Goal: Task Accomplishment & Management: Manage account settings

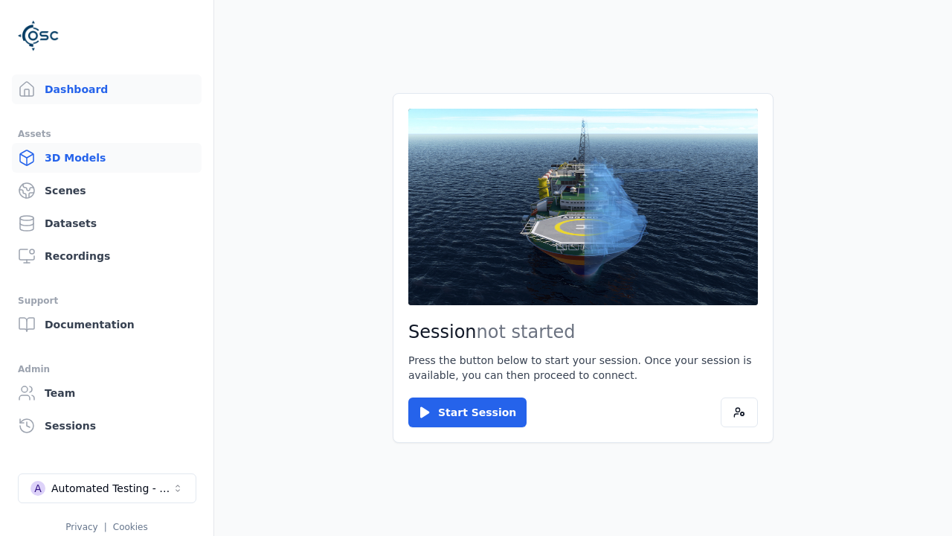
click at [106, 158] on link "3D Models" at bounding box center [107, 158] width 190 height 30
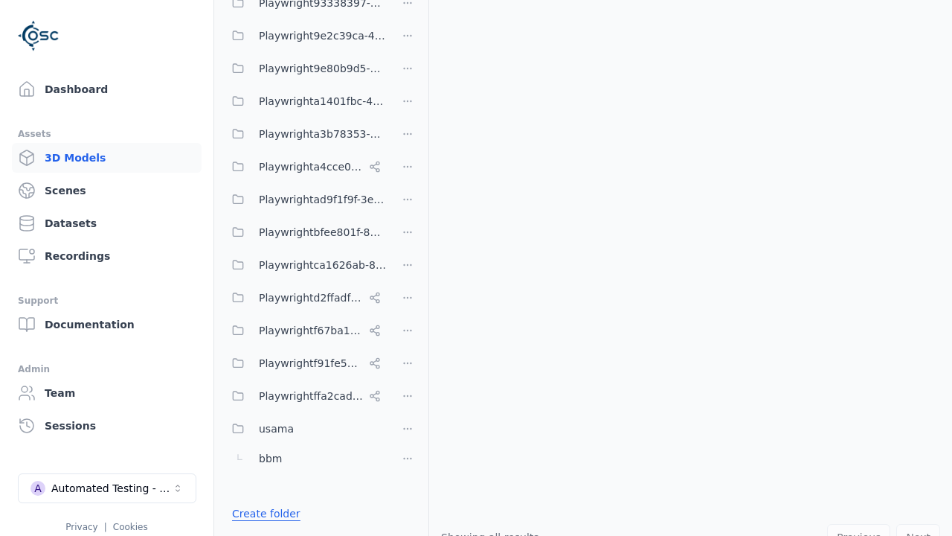
click at [261, 513] on link "Create folder" at bounding box center [266, 513] width 68 height 15
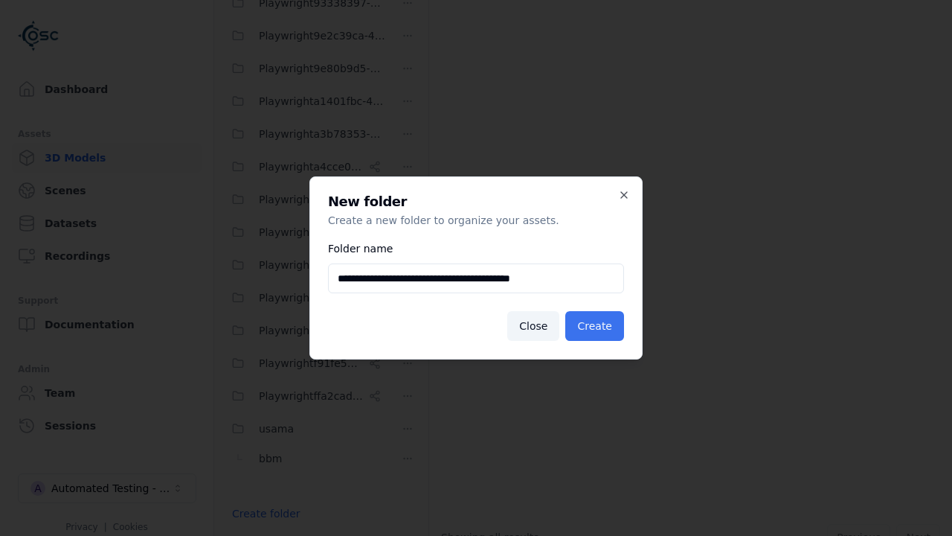
type input "**********"
click at [597, 326] on button "Create" at bounding box center [594, 326] width 59 height 30
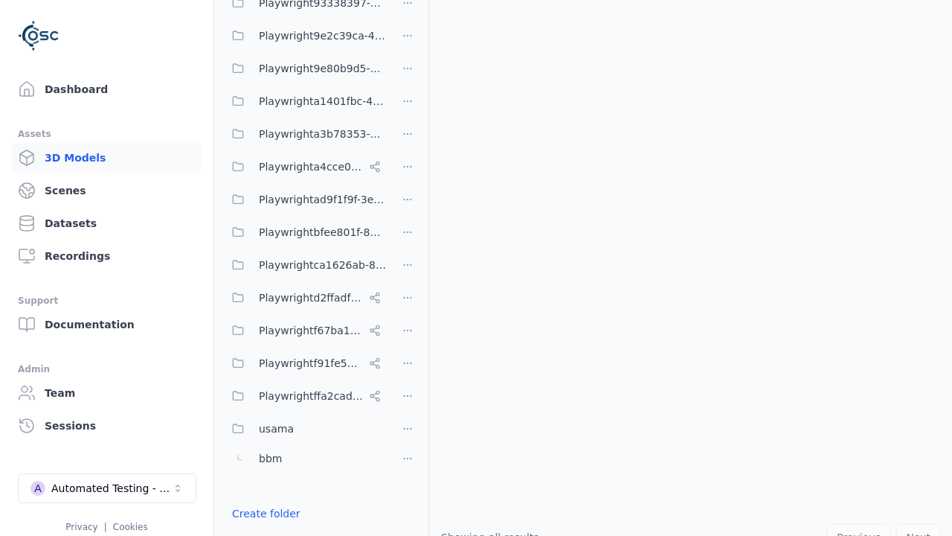
click at [261, 527] on button "Done editing" at bounding box center [265, 540] width 85 height 27
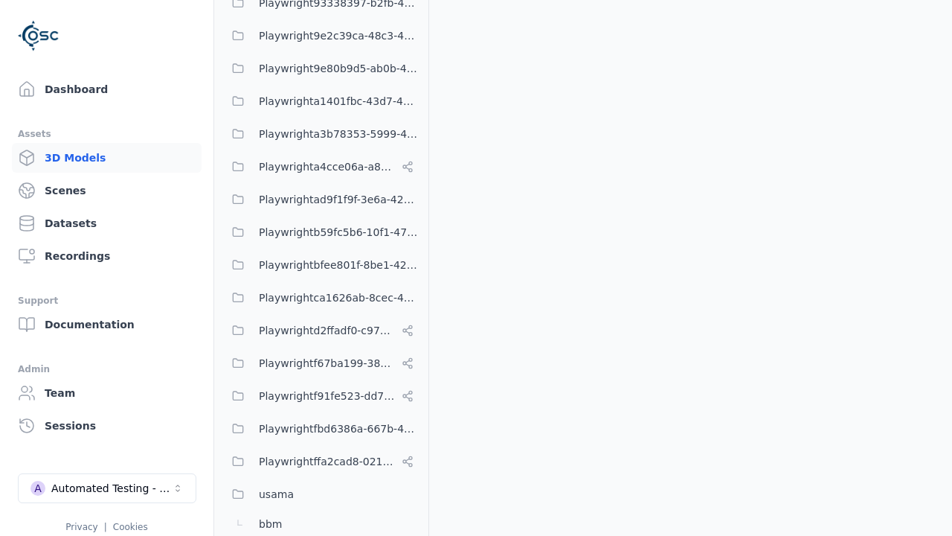
scroll to position [652, 0]
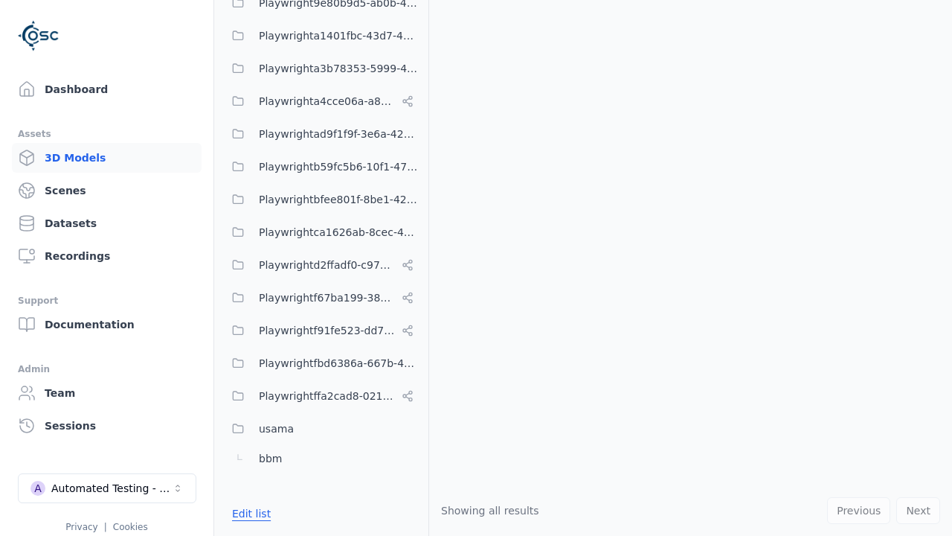
click at [248, 513] on button "Edit list" at bounding box center [251, 513] width 57 height 27
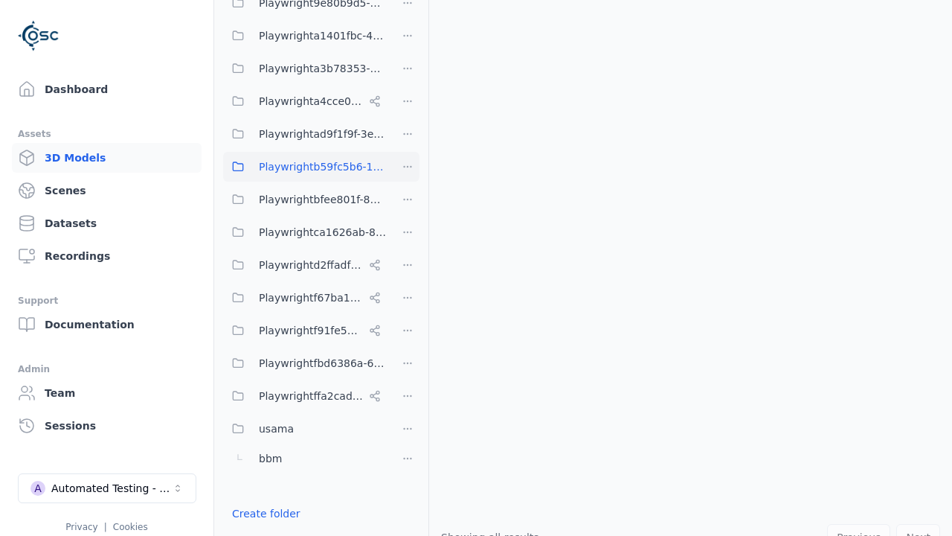
click at [408, 167] on html "Support Dashboard Assets 3D Models Scenes Datasets Recordings Support Documenta…" at bounding box center [476, 268] width 952 height 536
click at [408, 221] on div "Rename" at bounding box center [414, 221] width 100 height 24
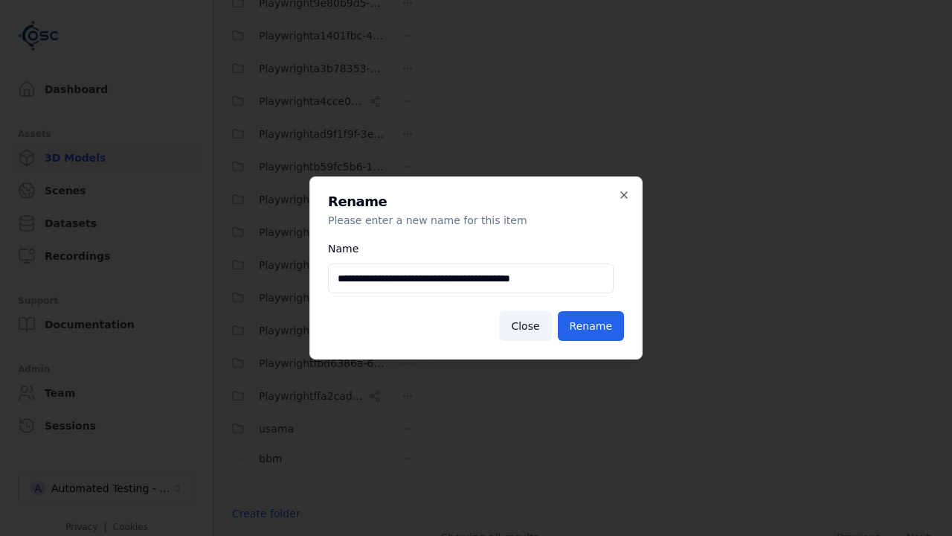
click at [471, 278] on input "**********" at bounding box center [471, 278] width 286 height 30
type input "**********"
click at [594, 326] on button "Rename" at bounding box center [591, 326] width 66 height 30
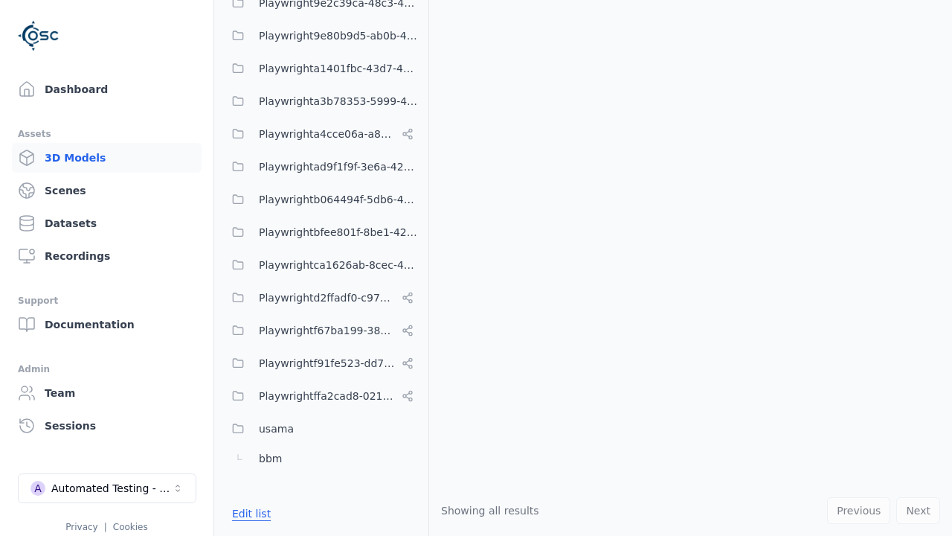
click at [248, 513] on button "Edit list" at bounding box center [251, 513] width 57 height 27
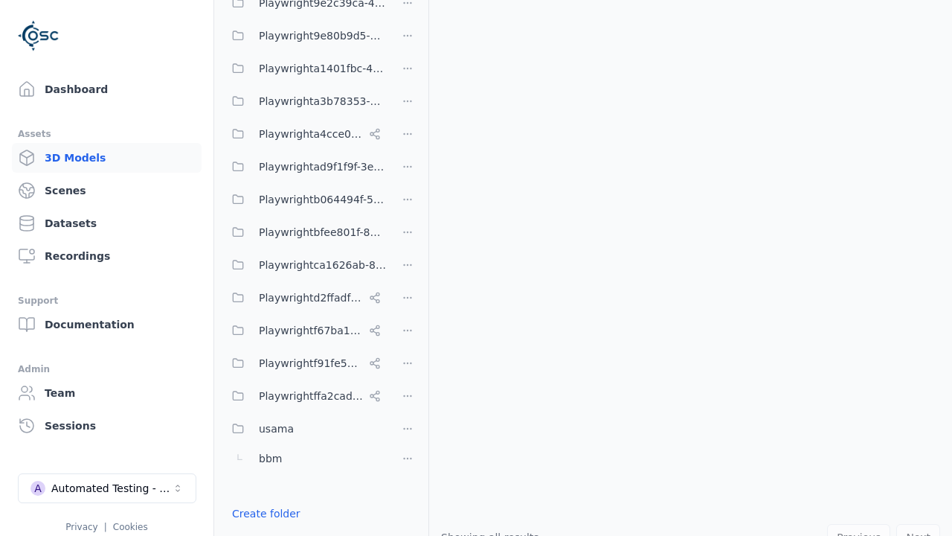
click at [408, 268] on html "Support Dashboard Assets 3D Models Scenes Datasets Recordings Support Documenta…" at bounding box center [476, 268] width 952 height 536
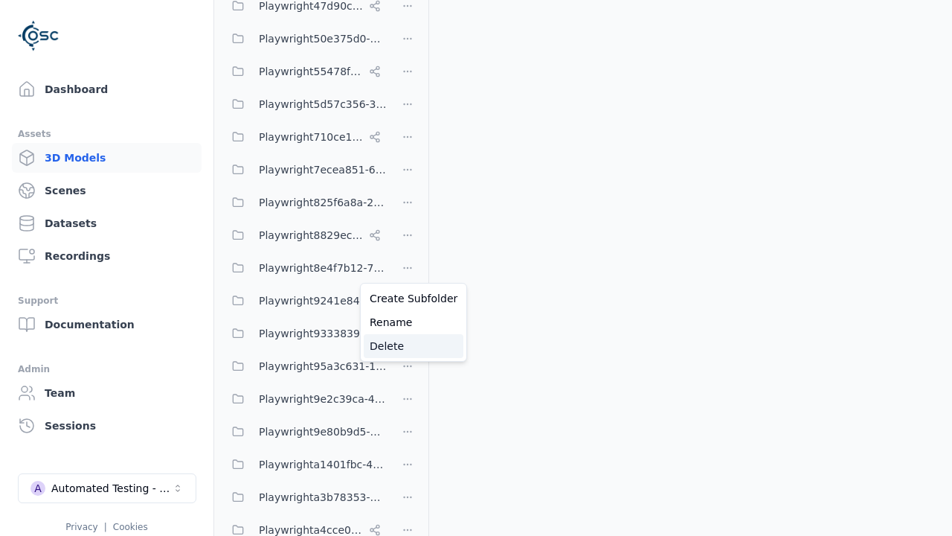
click at [408, 346] on div "Delete" at bounding box center [414, 346] width 100 height 24
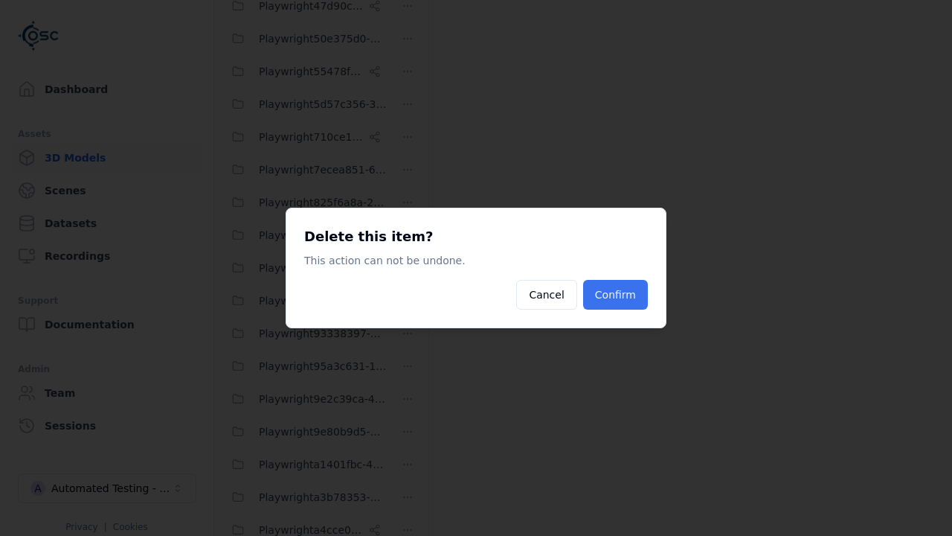
click at [617, 295] on button "Confirm" at bounding box center [615, 295] width 65 height 30
